Goal: Navigation & Orientation: Find specific page/section

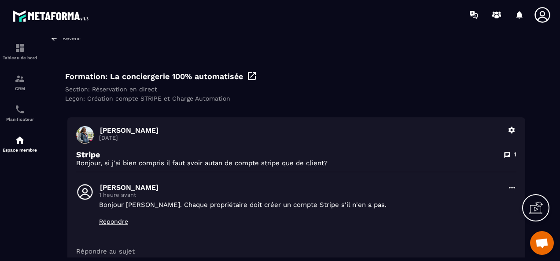
scroll to position [88, 0]
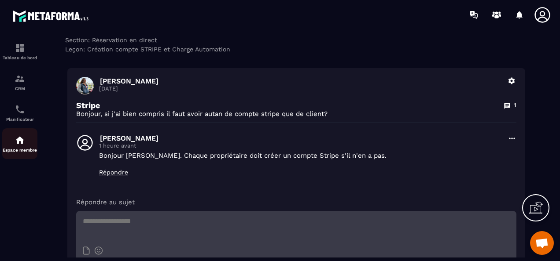
click at [23, 147] on div "Espace membre" at bounding box center [19, 144] width 35 height 18
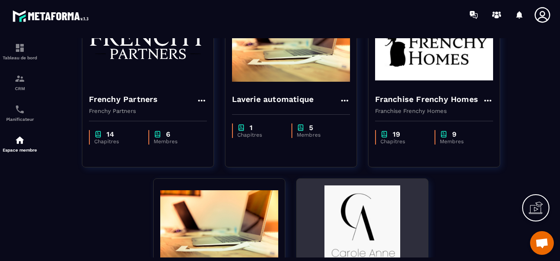
scroll to position [220, 0]
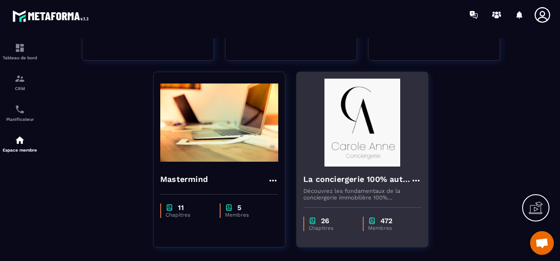
click at [354, 159] on img at bounding box center [362, 123] width 118 height 88
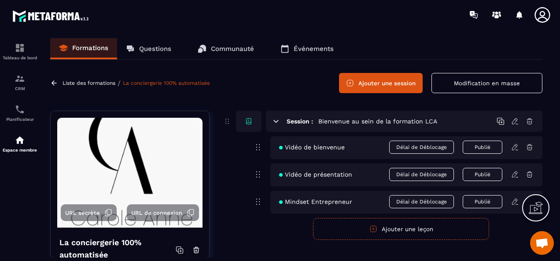
click at [151, 48] on p "Questions" at bounding box center [155, 49] width 32 height 8
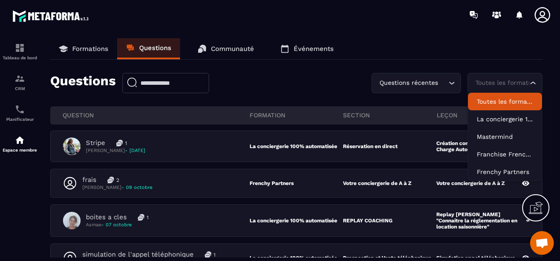
click at [513, 84] on div "Toutes les formations" at bounding box center [500, 83] width 56 height 10
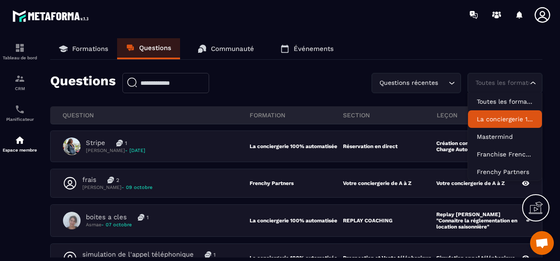
click at [502, 122] on p "La conciergerie 100% automatisée" at bounding box center [505, 119] width 56 height 9
